Goal: Task Accomplishment & Management: Manage account settings

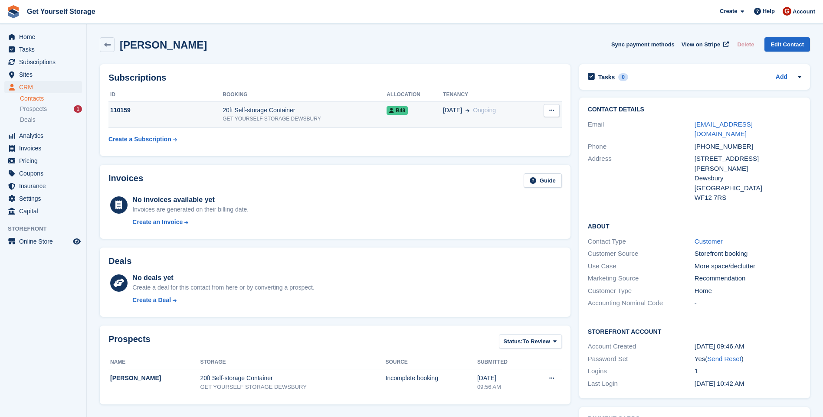
click at [233, 110] on div "20ft Self-storage Container" at bounding box center [305, 110] width 164 height 9
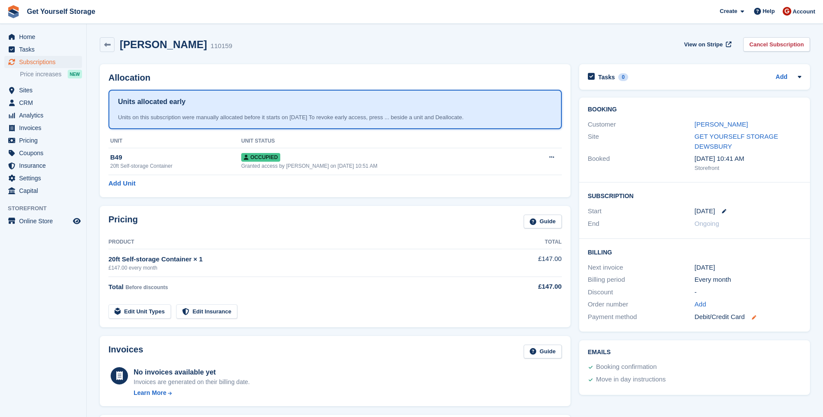
click at [753, 315] on icon at bounding box center [754, 317] width 4 height 4
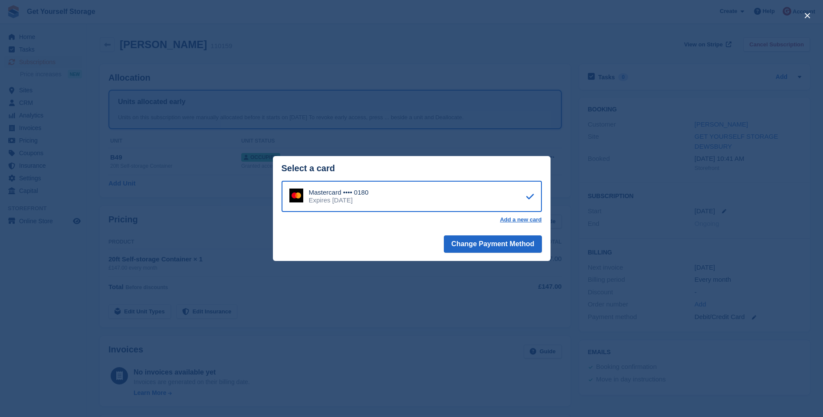
click at [592, 235] on div "close" at bounding box center [411, 208] width 823 height 417
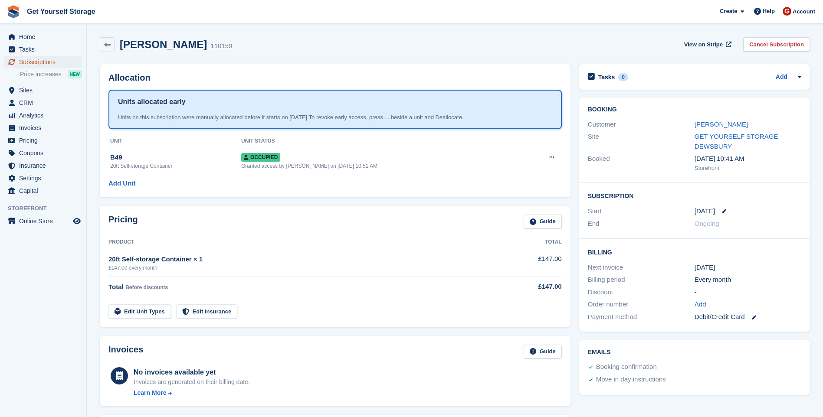
click at [43, 64] on span "Subscriptions" at bounding box center [45, 62] width 52 height 12
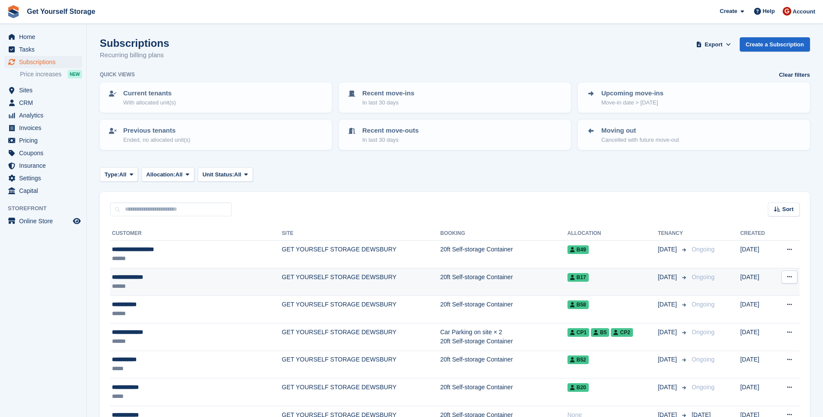
click at [440, 281] on td "20ft Self-storage Container" at bounding box center [503, 282] width 127 height 28
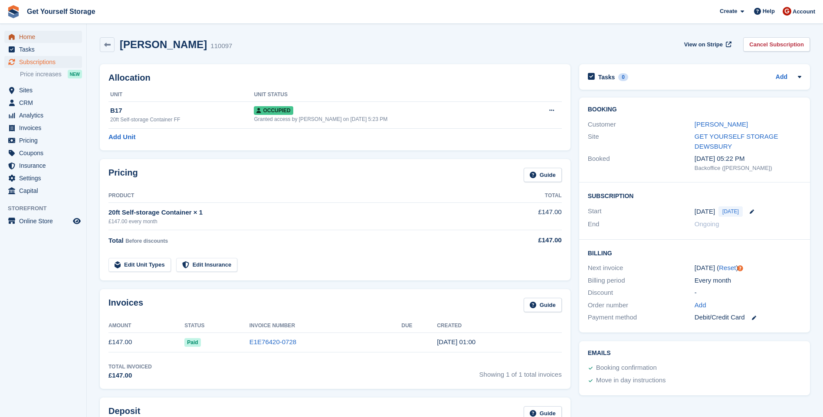
click at [29, 33] on span "Home" at bounding box center [45, 37] width 52 height 12
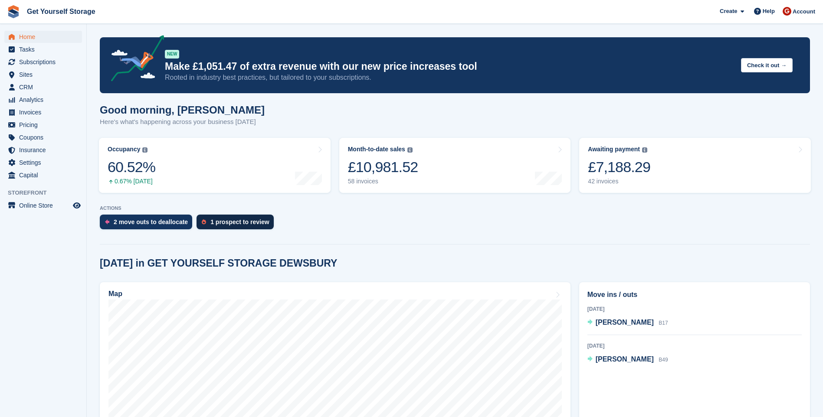
click at [242, 223] on div "1 prospect to review" at bounding box center [239, 222] width 59 height 7
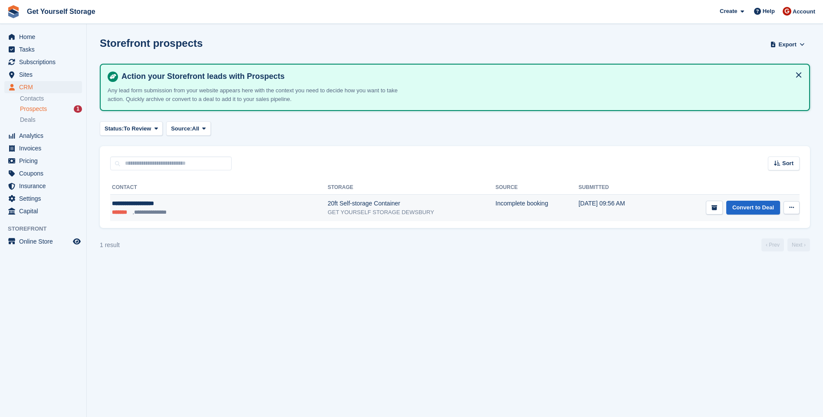
click at [328, 215] on div "GET YOURSELF STORAGE DEWSBURY" at bounding box center [412, 212] width 168 height 9
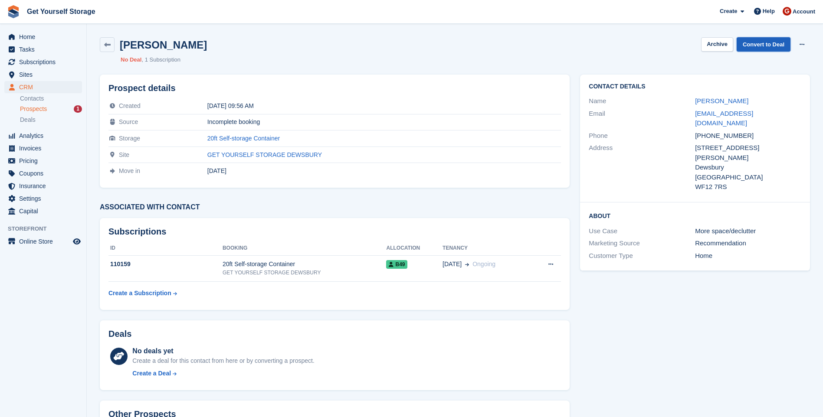
click at [764, 43] on link "Convert to Deal" at bounding box center [764, 44] width 54 height 14
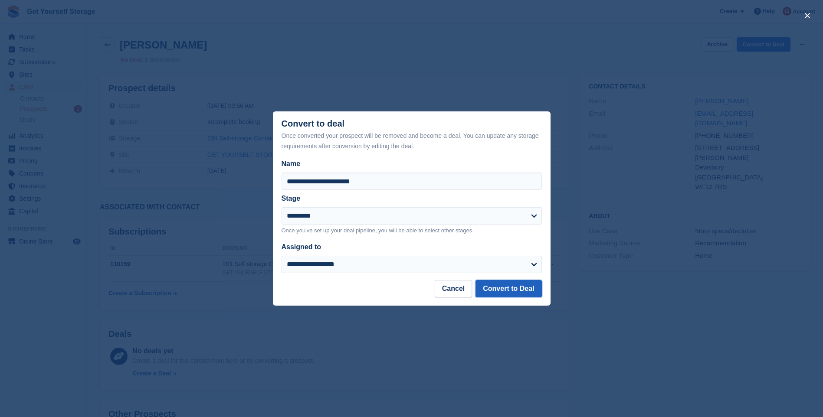
click at [517, 289] on button "Convert to Deal" at bounding box center [509, 288] width 66 height 17
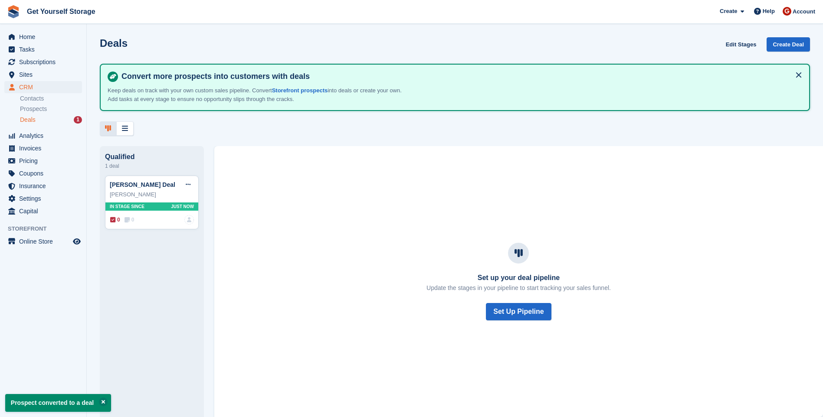
click at [34, 121] on span "Deals" at bounding box center [28, 120] width 16 height 8
click at [26, 37] on span "Home" at bounding box center [45, 37] width 52 height 12
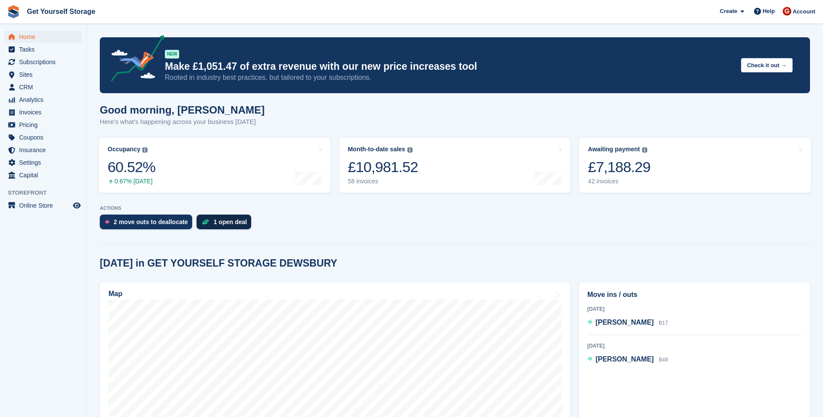
click at [222, 219] on div "1 open deal" at bounding box center [229, 222] width 33 height 7
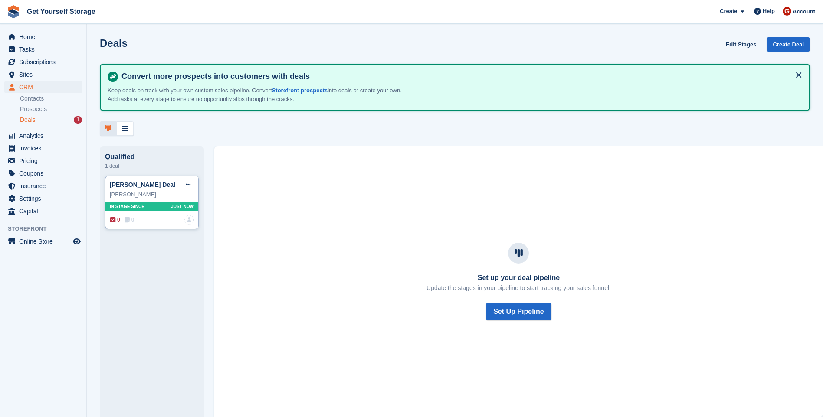
click at [148, 201] on div "[PERSON_NAME] Deal Edit deal [PERSON_NAME] as won [PERSON_NAME] as lost Delete …" at bounding box center [152, 203] width 94 height 54
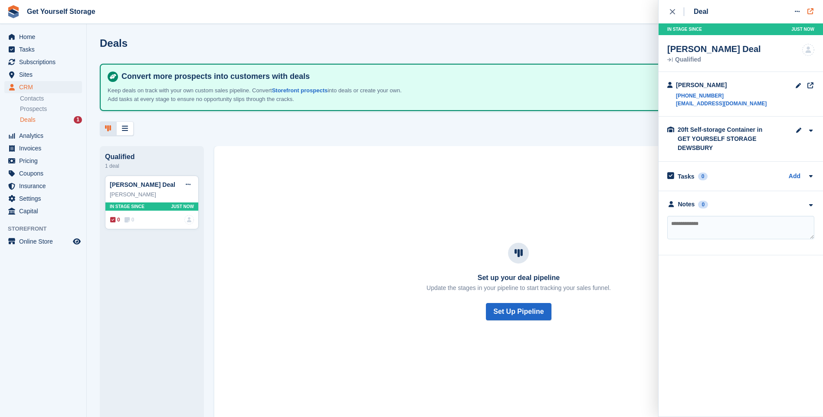
click at [812, 11] on icon at bounding box center [811, 11] width 8 height 0
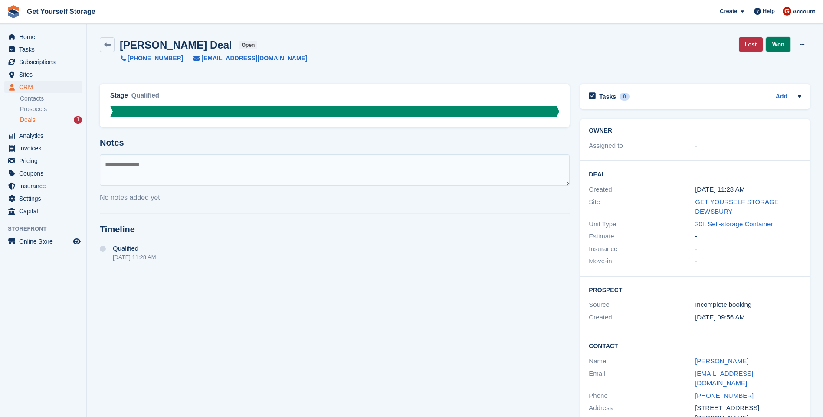
click at [778, 46] on link "Won" at bounding box center [778, 44] width 24 height 14
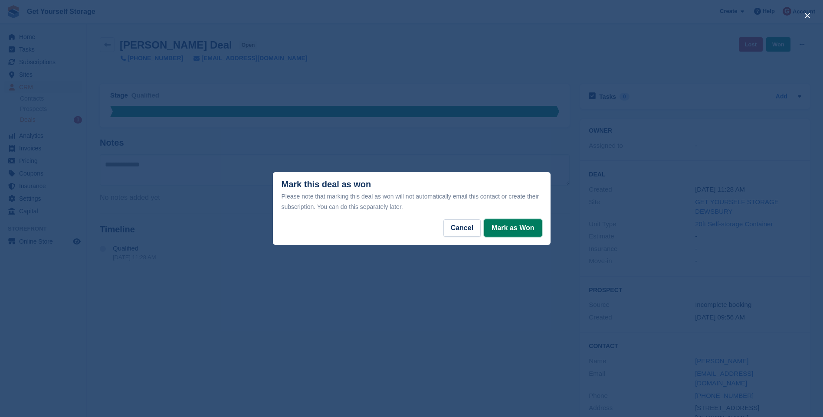
click at [515, 231] on button "Mark as Won" at bounding box center [512, 228] width 57 height 17
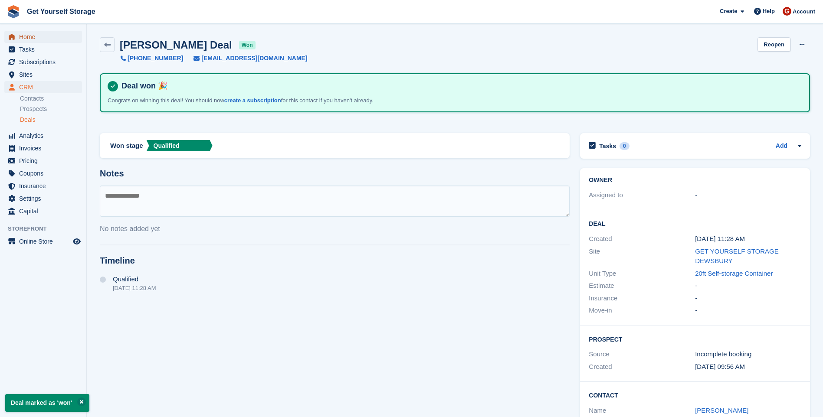
click at [33, 38] on span "Home" at bounding box center [45, 37] width 52 height 12
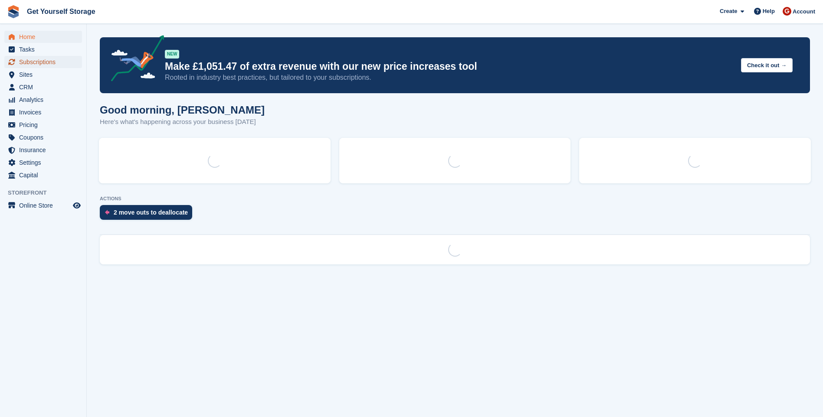
click at [30, 63] on span "Subscriptions" at bounding box center [45, 62] width 52 height 12
click at [27, 37] on span "Home" at bounding box center [45, 37] width 52 height 12
